Goal: Task Accomplishment & Management: Complete application form

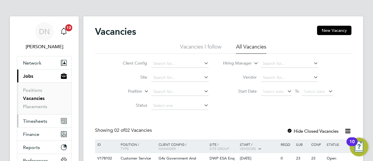
click at [31, 121] on span "Timesheets" at bounding box center [35, 121] width 24 height 6
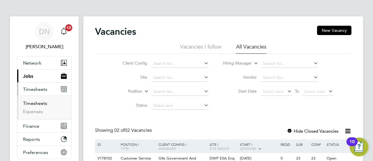
click at [38, 103] on link "Timesheets" at bounding box center [35, 103] width 24 height 6
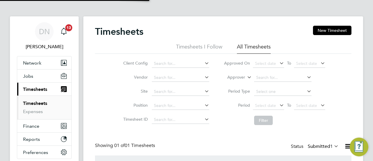
scroll to position [15, 50]
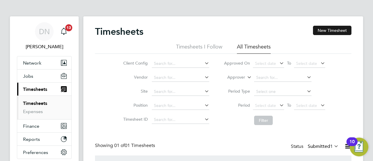
click at [337, 29] on button "New Timesheet" at bounding box center [332, 30] width 38 height 9
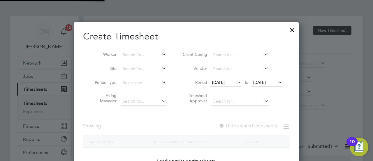
scroll to position [187, 226]
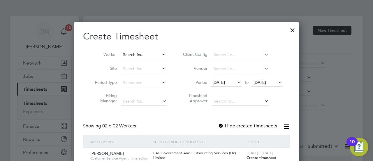
drag, startPoint x: 135, startPoint y: 57, endPoint x: 148, endPoint y: 55, distance: 13.0
click at [145, 57] on input at bounding box center [144, 55] width 46 height 8
click at [146, 62] on li "[PERSON_NAME]" at bounding box center [151, 63] width 60 height 8
type input "[PERSON_NAME]"
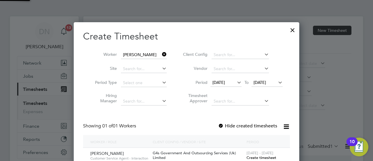
scroll to position [162, 226]
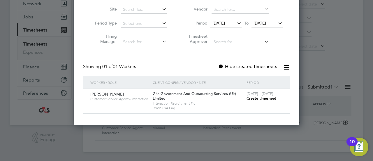
click at [257, 97] on span "Create timesheet" at bounding box center [262, 98] width 30 height 5
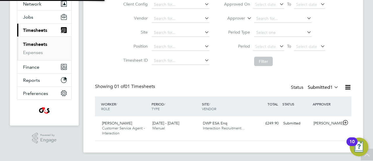
scroll to position [59, 0]
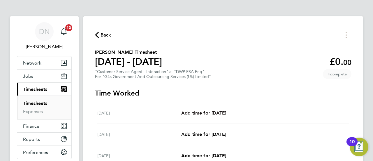
click at [191, 110] on span "Add time for [DATE]" at bounding box center [203, 113] width 45 height 6
select select "30"
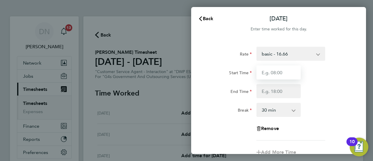
click at [285, 76] on input "Start Time" at bounding box center [279, 72] width 44 height 14
type input "07:45"
click at [268, 83] on div "Start Time 07:45 End Time" at bounding box center [278, 81] width 147 height 33
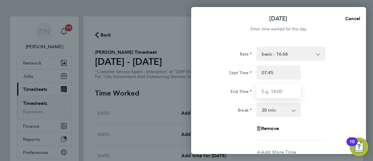
click at [269, 90] on input "End Time" at bounding box center [279, 91] width 44 height 14
type input "16:30"
click at [326, 113] on div "Break 0 min 15 min 30 min 45 min 60 min 75 min 90 min" at bounding box center [278, 110] width 147 height 14
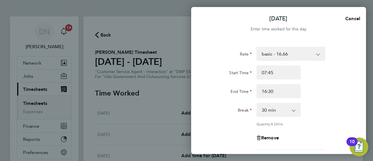
scroll to position [58, 0]
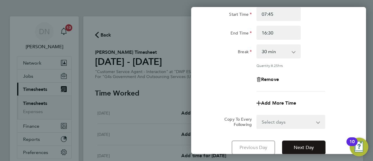
click at [306, 145] on span "Next Day" at bounding box center [304, 147] width 20 height 6
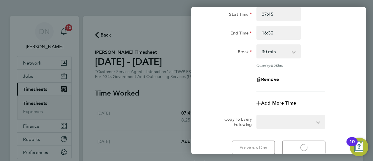
select select "30"
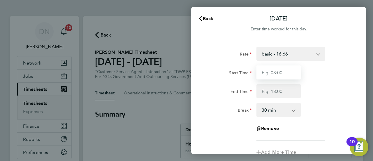
click at [283, 74] on input "Start Time" at bounding box center [279, 72] width 44 height 14
type input "08:45"
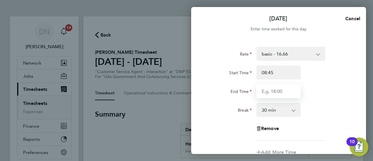
click at [271, 92] on input "End Time" at bounding box center [279, 91] width 44 height 14
type input "16:00"
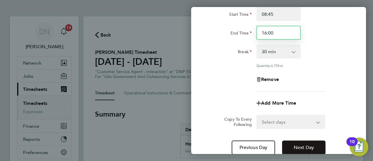
scroll to position [103, 0]
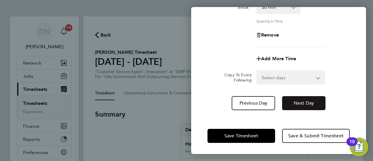
click at [305, 104] on span "Next Day" at bounding box center [304, 103] width 20 height 6
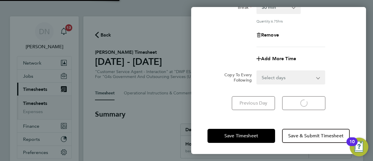
scroll to position [94, 0]
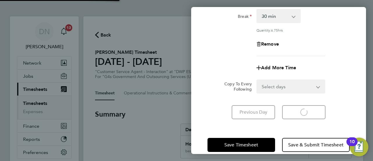
select select "30"
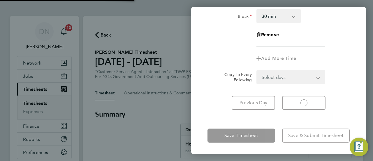
select select "30"
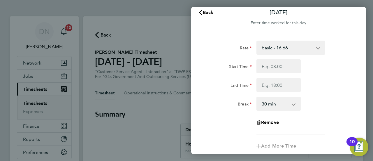
scroll to position [0, 0]
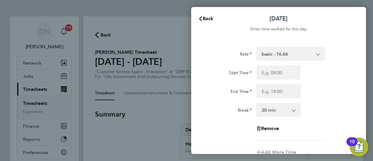
click at [324, 97] on div "End Time" at bounding box center [278, 91] width 147 height 14
click at [274, 73] on input "Start Time" at bounding box center [279, 72] width 44 height 14
type input "07:45"
click at [273, 93] on input "End Time" at bounding box center [279, 91] width 44 height 14
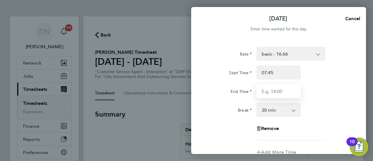
type input "17:00"
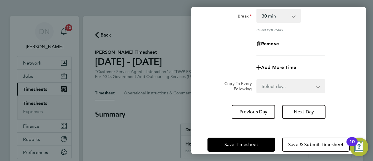
scroll to position [103, 0]
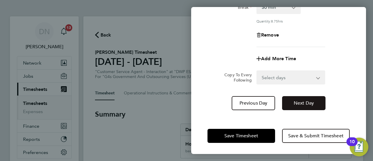
click at [308, 105] on button "Next Day" at bounding box center [303, 103] width 43 height 14
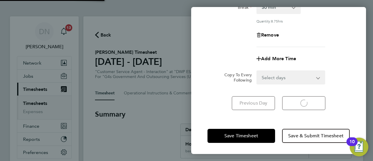
select select "30"
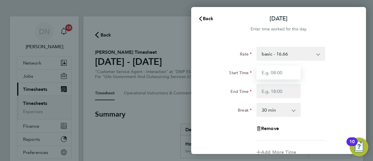
click at [274, 73] on input "Start Time" at bounding box center [279, 72] width 44 height 14
click at [334, 106] on div "Break 0 min 15 min 30 min 45 min 60 min 75 min 90 min" at bounding box center [278, 110] width 147 height 14
click at [274, 73] on input "Start Time" at bounding box center [279, 72] width 44 height 14
type input "10:00"
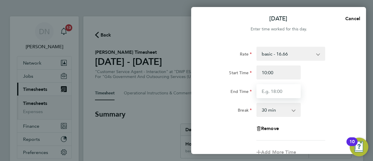
click at [266, 93] on input "End Time" at bounding box center [279, 91] width 44 height 14
type input "17:00"
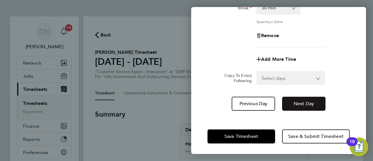
scroll to position [103, 0]
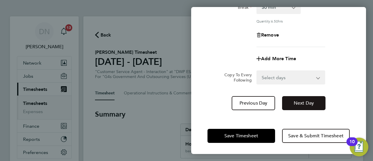
click at [301, 106] on button "Next Day" at bounding box center [303, 103] width 43 height 14
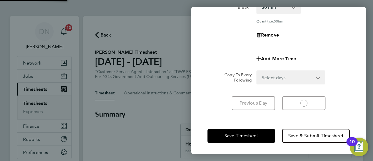
select select "30"
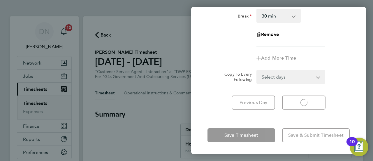
select select "30"
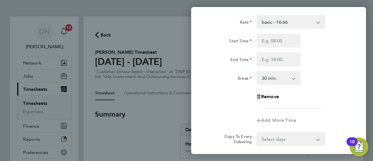
scroll to position [6, 0]
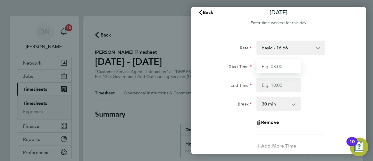
click at [278, 68] on input "Start Time" at bounding box center [279, 66] width 44 height 14
click at [280, 65] on input "Start Time" at bounding box center [279, 66] width 44 height 14
type input "08:45"
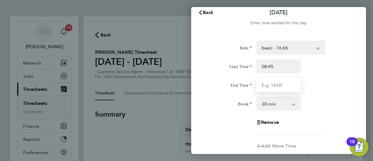
click at [270, 91] on input "End Time" at bounding box center [279, 85] width 44 height 14
click at [285, 88] on input "End Time" at bounding box center [279, 85] width 44 height 14
type input "16:30"
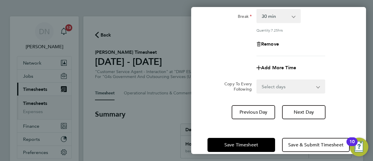
click at [352, 98] on div "Rate basic - 16.66 System Issue Not Paid x1.5 - 24.73 x2 - 32.79 Sick System Is…" at bounding box center [278, 36] width 175 height 180
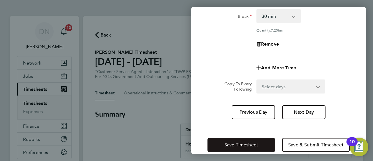
click at [238, 143] on span "Save Timesheet" at bounding box center [241, 145] width 34 height 6
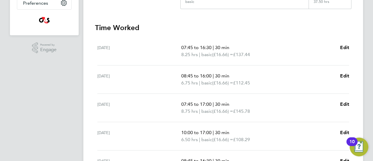
scroll to position [259, 0]
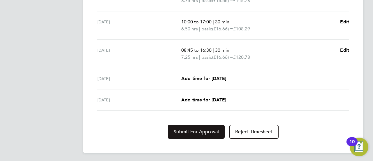
click at [176, 132] on span "Submit For Approval" at bounding box center [196, 132] width 45 height 6
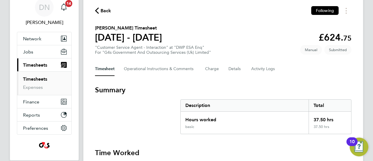
scroll to position [0, 0]
